Goal: Navigation & Orientation: Understand site structure

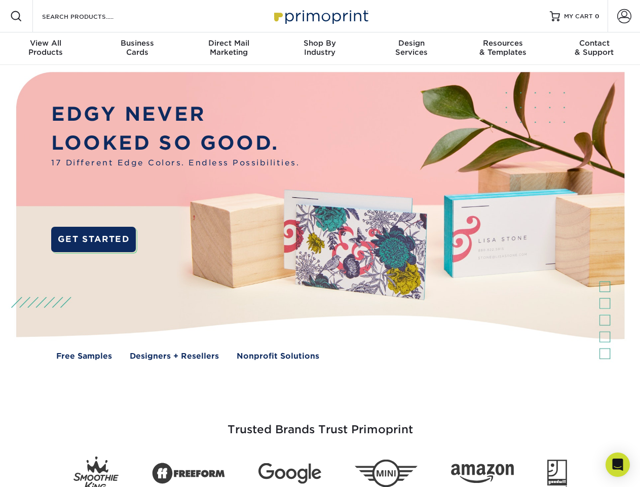
click at [320, 243] on img at bounding box center [320, 223] width 634 height 317
click at [16, 16] on span at bounding box center [16, 16] width 12 height 12
click at [624, 16] on span at bounding box center [624, 16] width 14 height 14
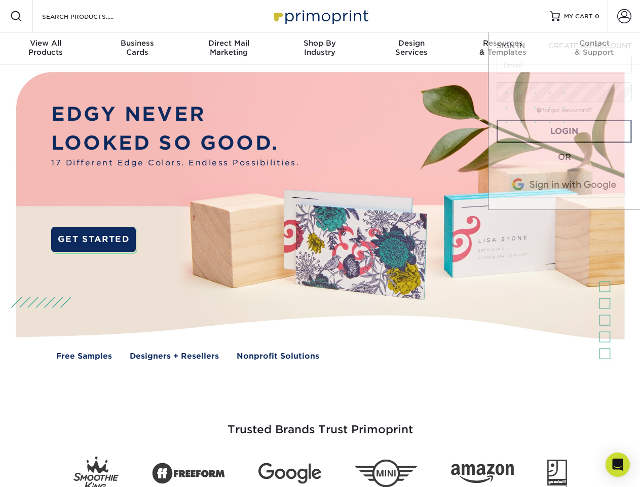
click at [46, 49] on div "View All Products" at bounding box center [45, 48] width 91 height 18
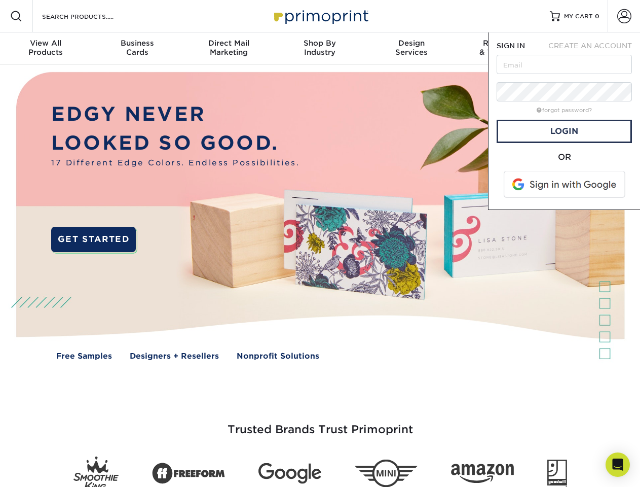
click at [137, 49] on div "Business Cards" at bounding box center [136, 48] width 91 height 18
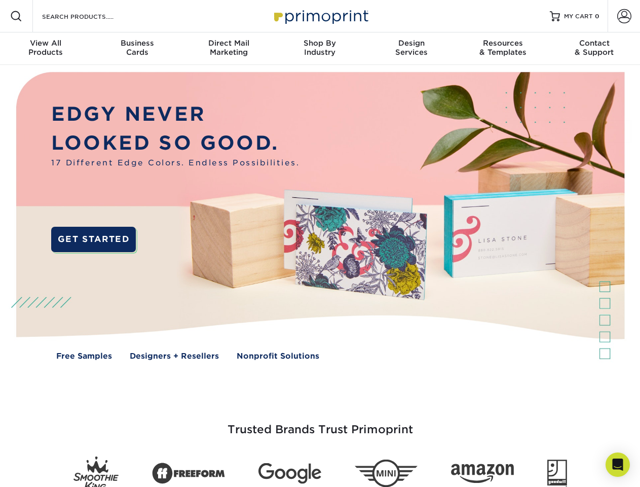
click at [229, 49] on div "Direct Mail Marketing" at bounding box center [228, 48] width 91 height 18
click at [320, 49] on div "Shop By Industry" at bounding box center [319, 48] width 91 height 18
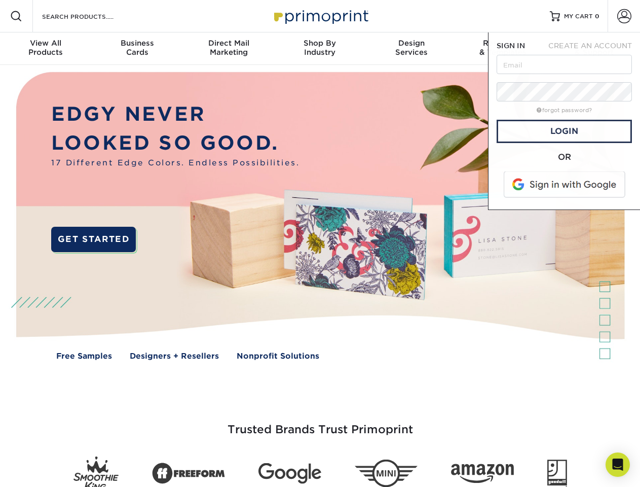
click at [412, 49] on div "Design Services" at bounding box center [411, 48] width 91 height 18
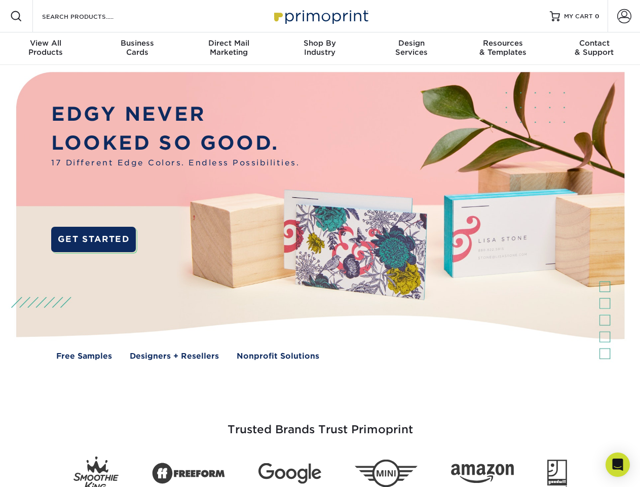
click at [503, 49] on span "SIGN IN" at bounding box center [511, 46] width 28 height 8
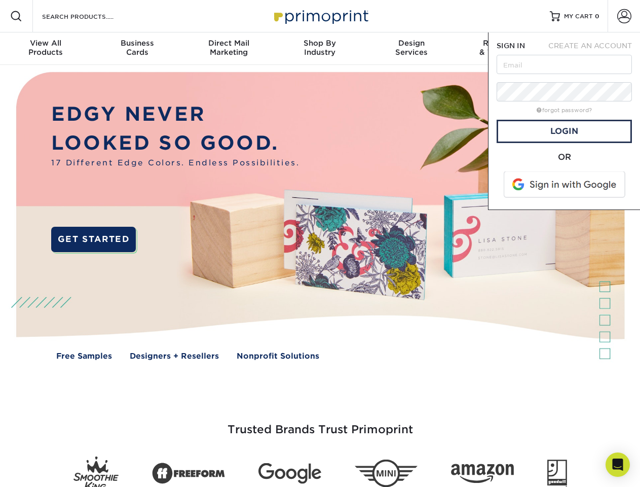
click at [595, 49] on div "Contact & Support" at bounding box center [594, 48] width 91 height 18
